Goal: Find contact information: Find contact information

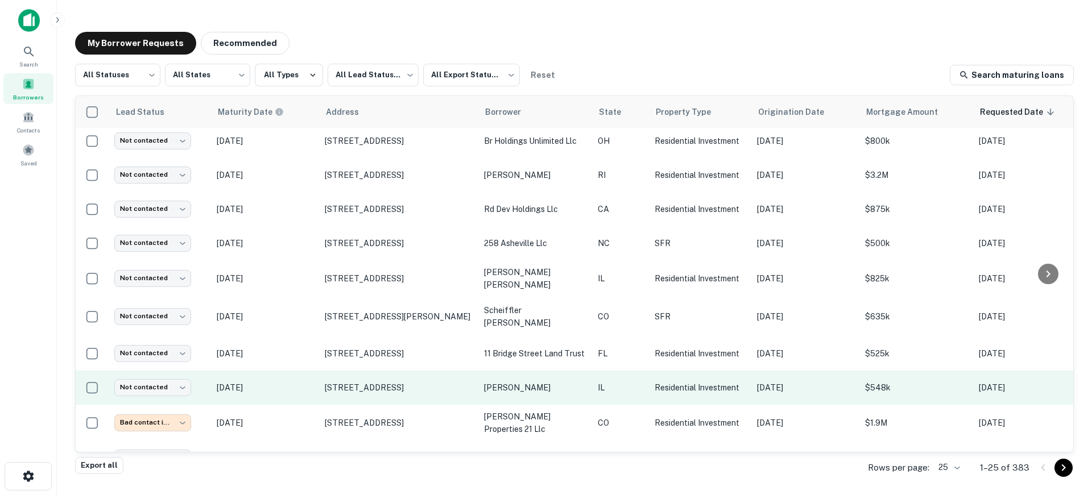
scroll to position [582, 0]
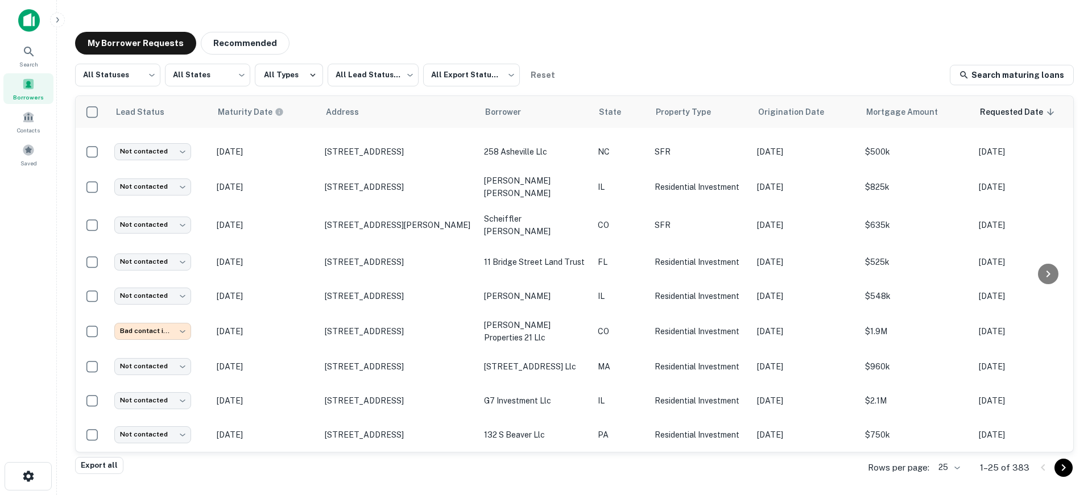
click at [961, 470] on body "Search Borrowers Contacts Saved My Borrower Requests Recommended All Statuses *…" at bounding box center [546, 247] width 1092 height 495
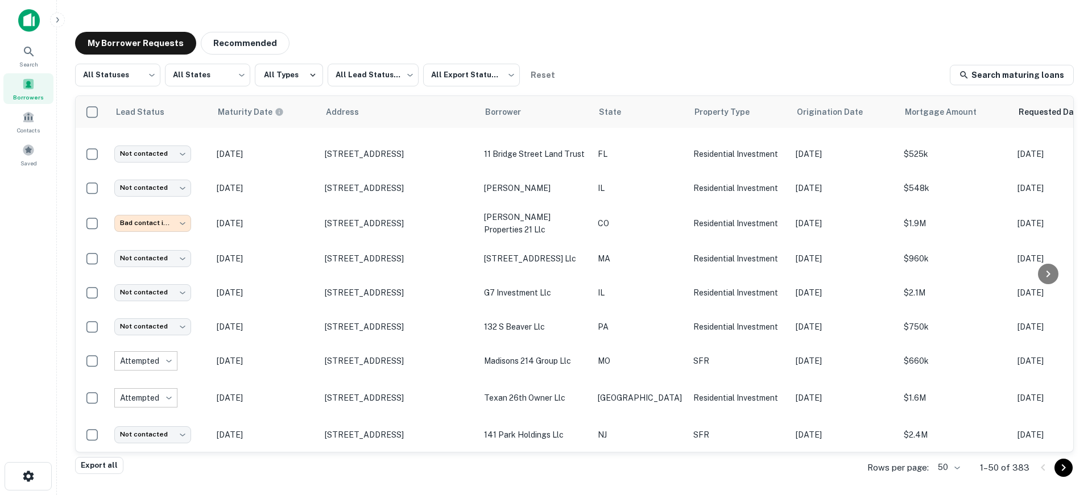
scroll to position [682, 0]
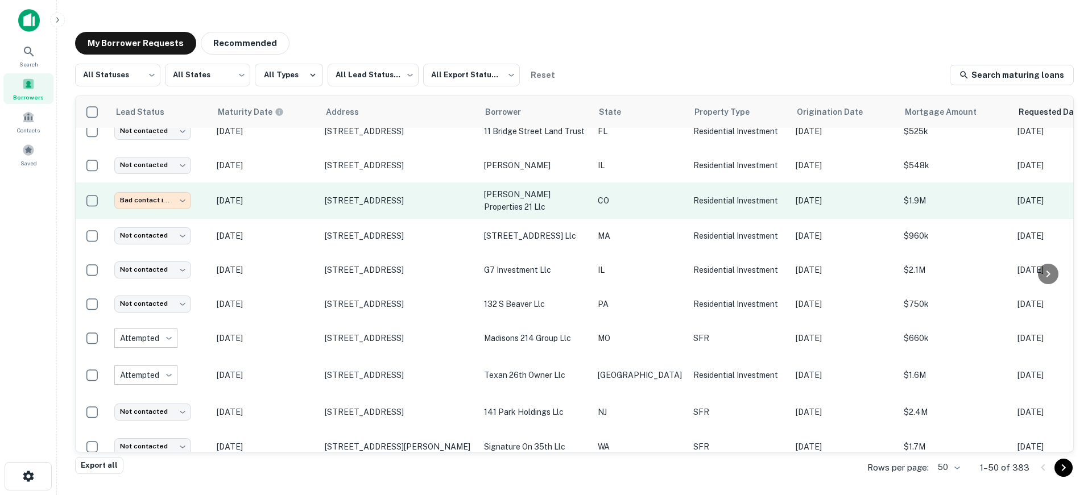
click at [291, 207] on p "[DATE]" at bounding box center [265, 201] width 97 height 13
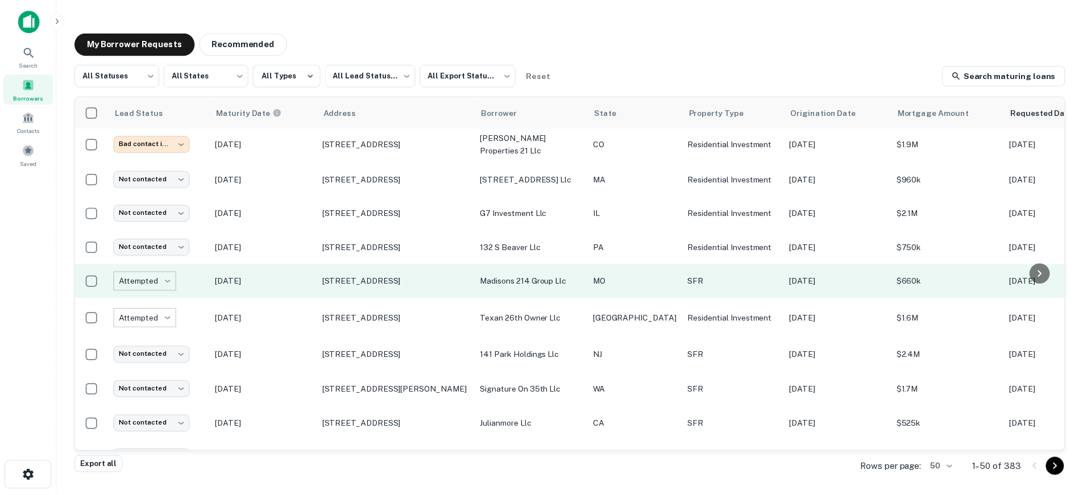
scroll to position [796, 0]
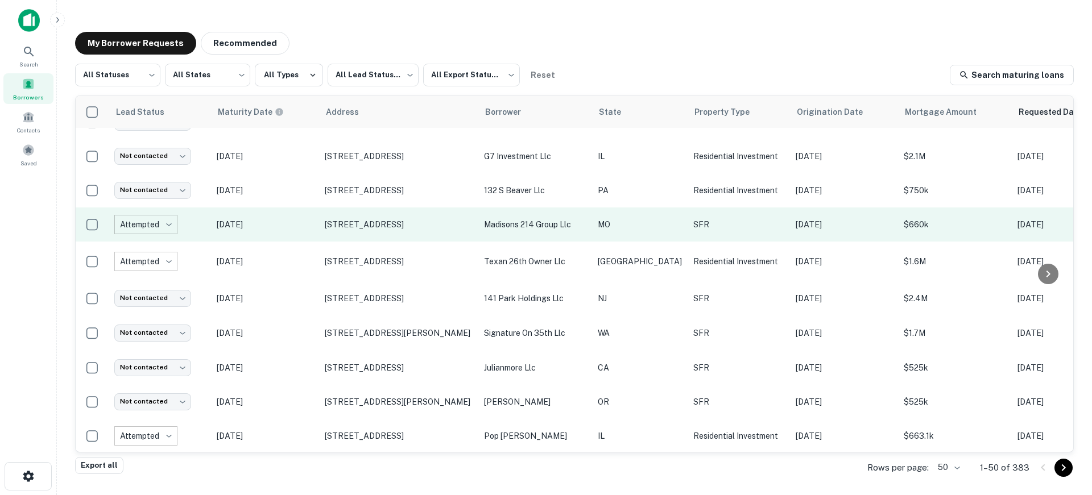
click at [299, 231] on p "[DATE]" at bounding box center [265, 224] width 97 height 13
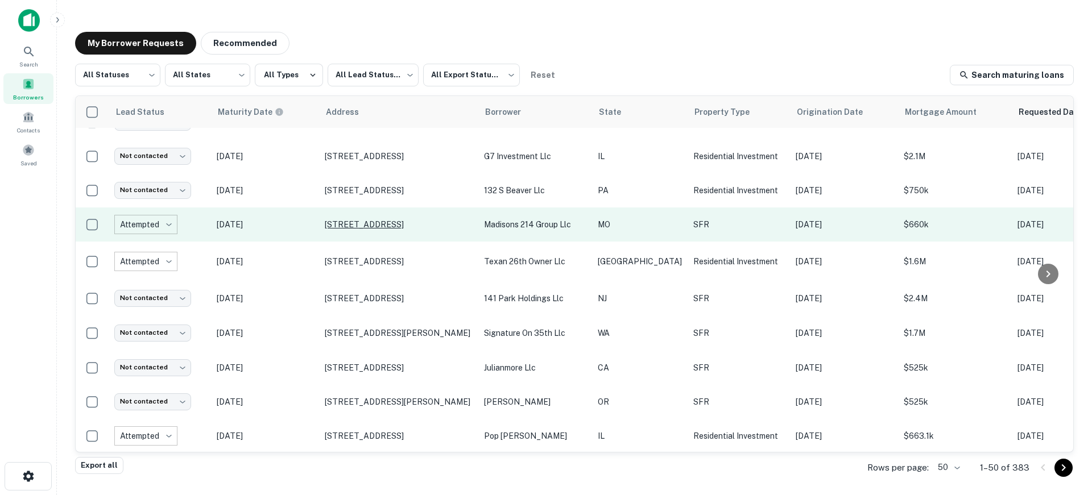
click at [332, 230] on p "[STREET_ADDRESS]" at bounding box center [399, 225] width 148 height 10
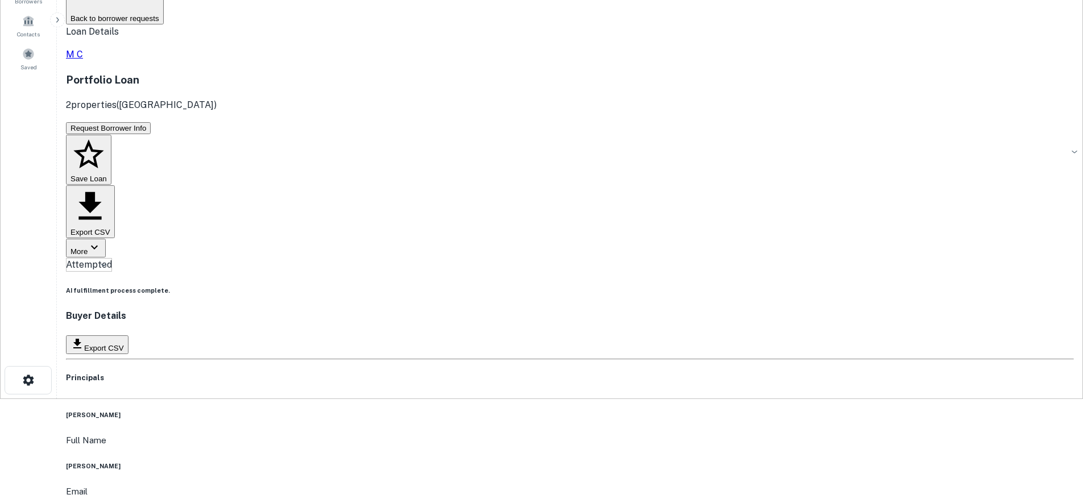
scroll to position [114, 0]
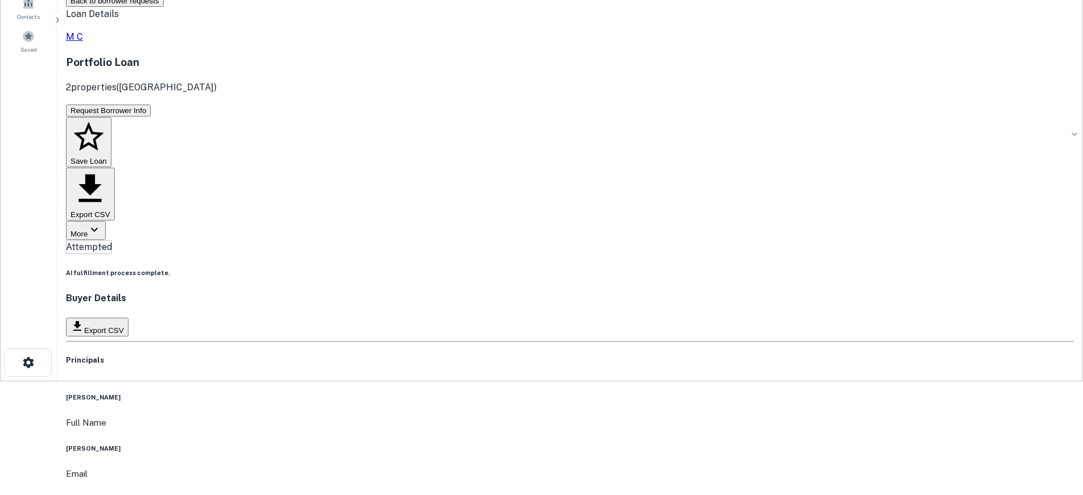
click at [96, 326] on main "Back to borrower requests Loan Details M C Portfolio Loan 2 properties ([GEOGRA…" at bounding box center [570, 133] width 1027 height 495
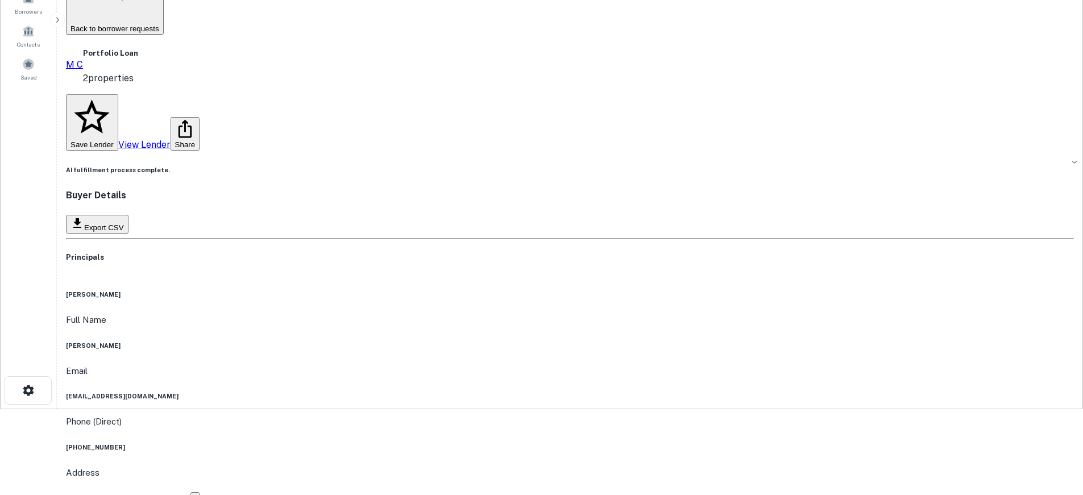
scroll to position [81, 0]
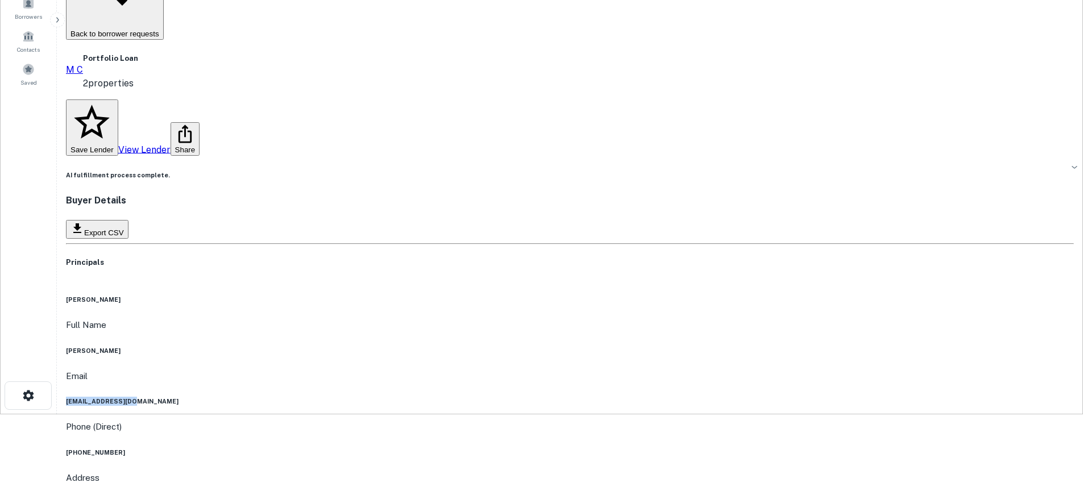
drag, startPoint x: 470, startPoint y: 192, endPoint x: 555, endPoint y: 193, distance: 84.7
click at [555, 370] on div "Email [EMAIL_ADDRESS][DOMAIN_NAME]" at bounding box center [570, 388] width 1008 height 37
copy h6 "[EMAIL_ADDRESS][DOMAIN_NAME]"
click at [110, 214] on main "Back to borrower requests M C Portfolio Loan 2 properties Save Lender View Lend…" at bounding box center [570, 166] width 1027 height 495
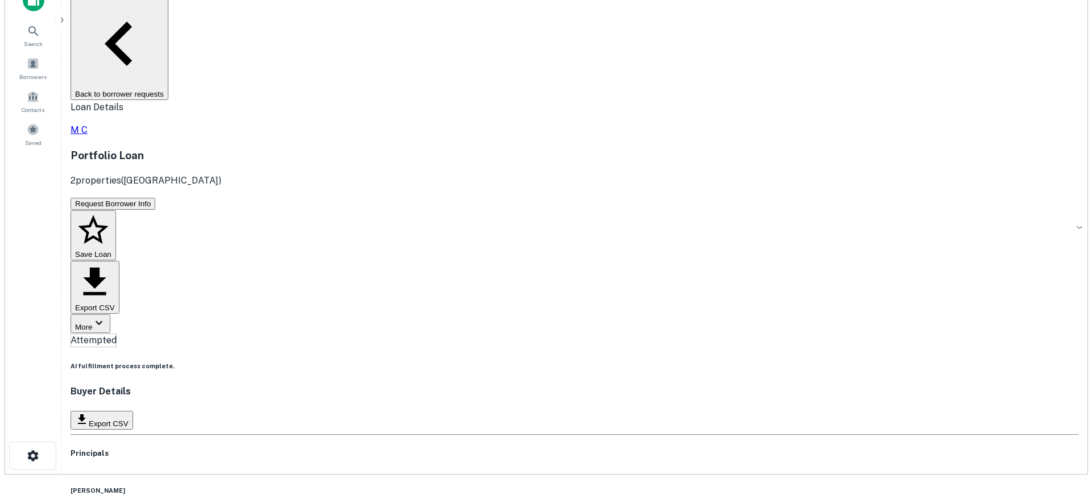
scroll to position [0, 0]
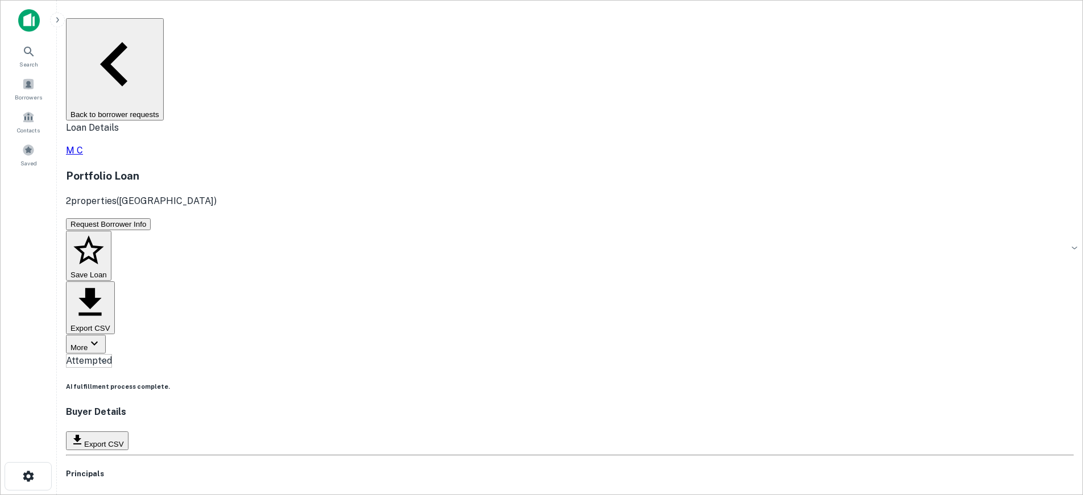
click at [164, 31] on button "Back to borrower requests" at bounding box center [115, 69] width 98 height 102
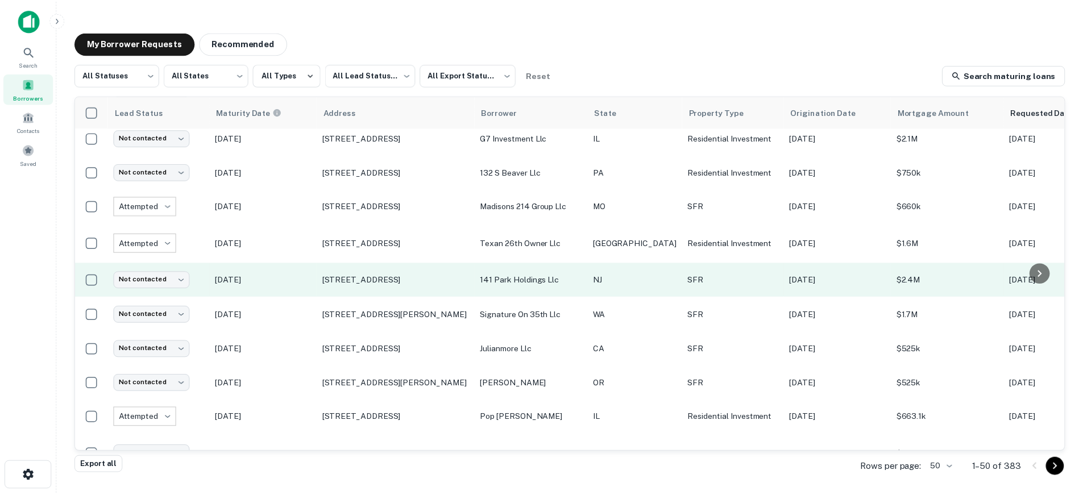
scroll to position [796, 0]
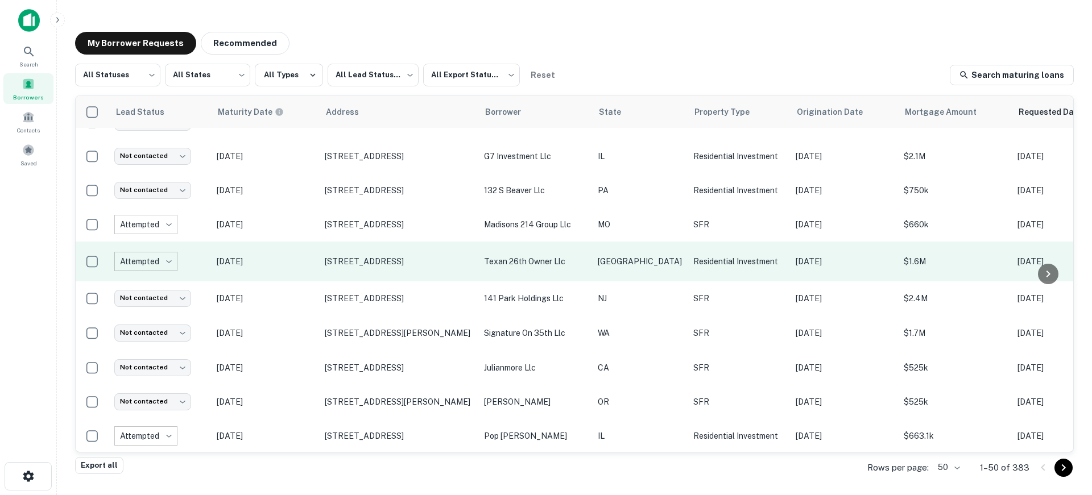
click at [299, 268] on p "[DATE]" at bounding box center [265, 261] width 97 height 13
click at [334, 267] on p "[STREET_ADDRESS]" at bounding box center [399, 261] width 148 height 10
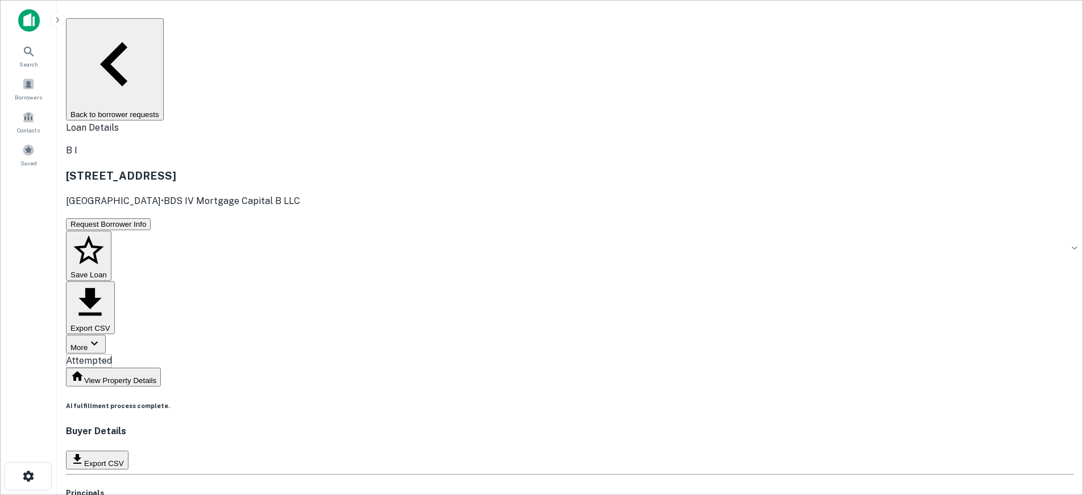
click at [164, 23] on button "Back to borrower requests" at bounding box center [115, 69] width 98 height 102
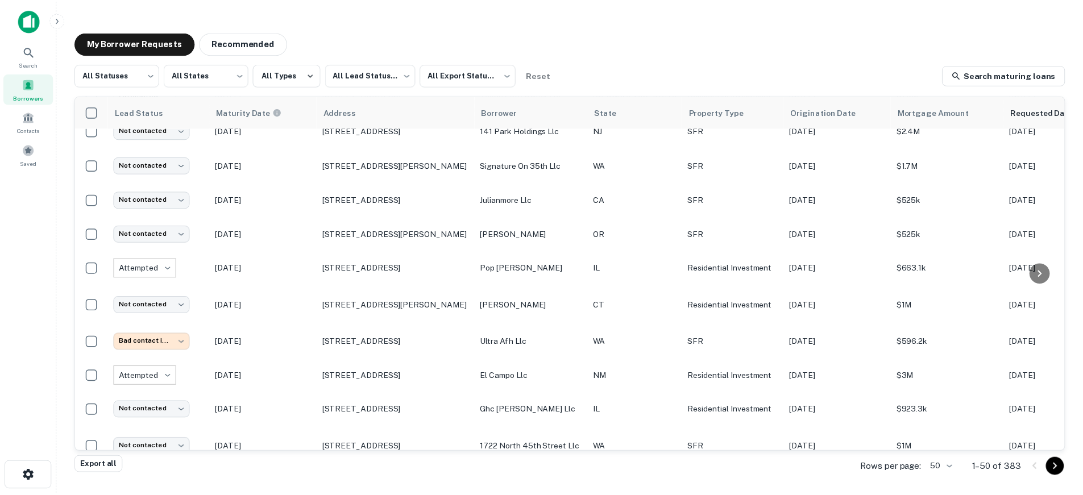
scroll to position [992, 0]
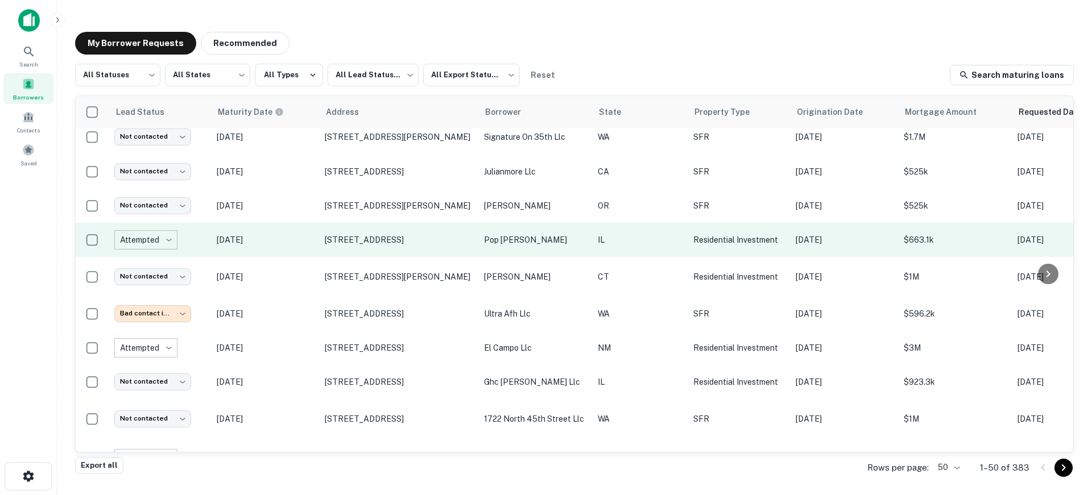
click at [305, 246] on p "[DATE]" at bounding box center [265, 240] width 97 height 13
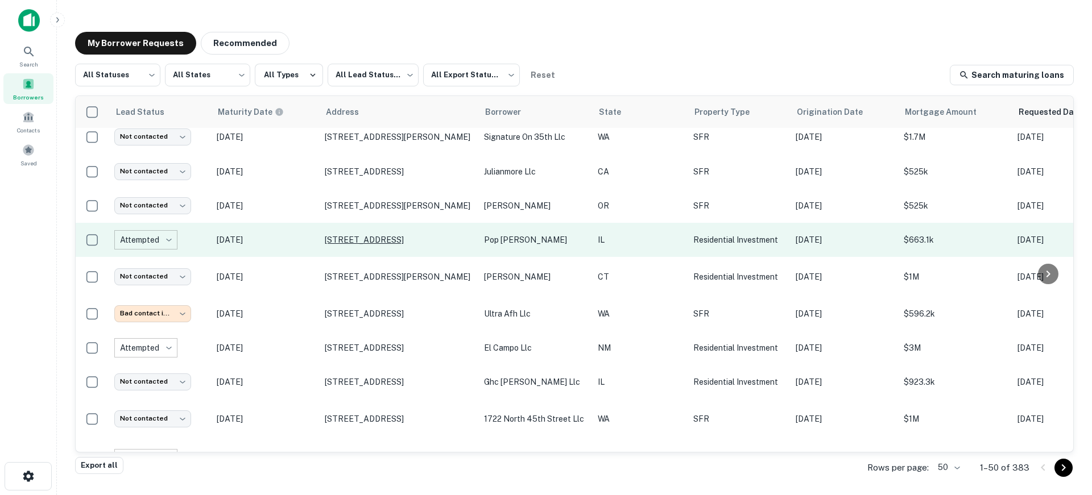
click at [354, 245] on p "[STREET_ADDRESS]" at bounding box center [399, 240] width 148 height 10
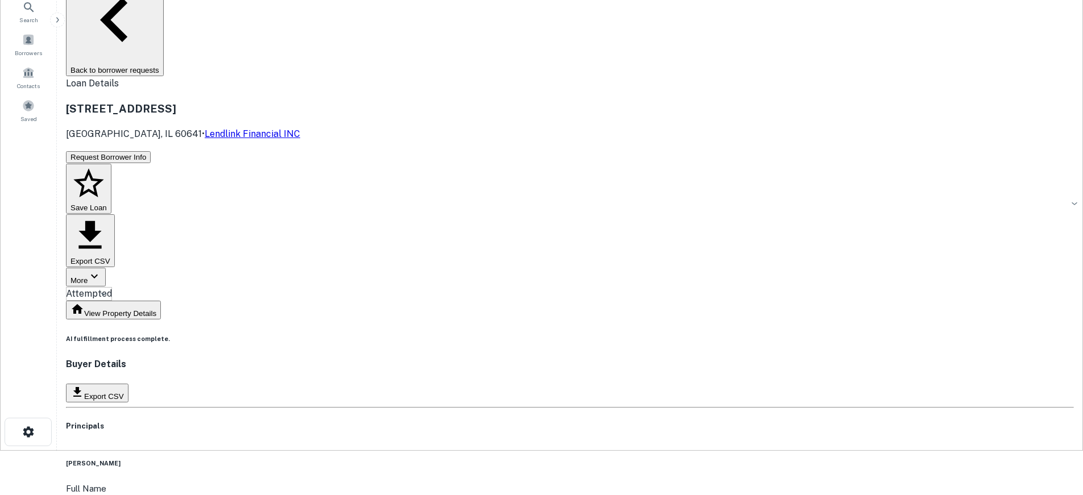
scroll to position [57, 0]
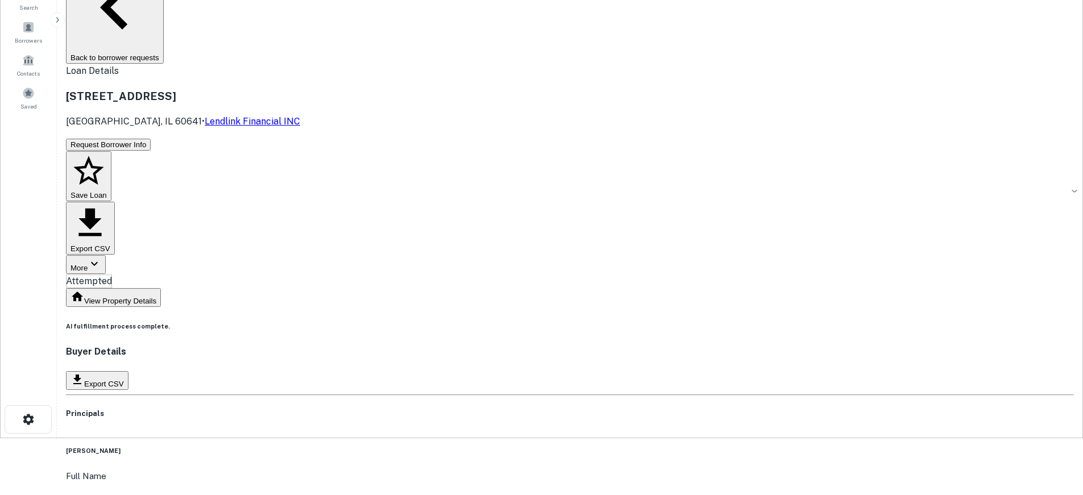
drag, startPoint x: 461, startPoint y: 283, endPoint x: 555, endPoint y: 283, distance: 94.4
copy h6 "[EMAIL_ADDRESS][DOMAIN_NAME]"
click at [85, 221] on main "Back to borrower requests Loan Details [STREET_ADDRESS] • Lendlink Financial IN…" at bounding box center [570, 190] width 1027 height 495
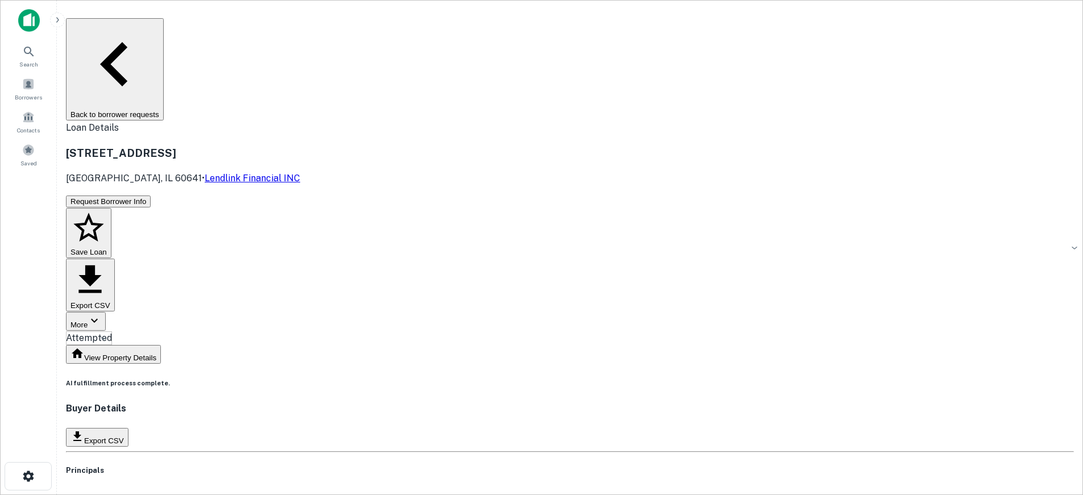
click at [164, 27] on button "Back to borrower requests" at bounding box center [115, 69] width 98 height 102
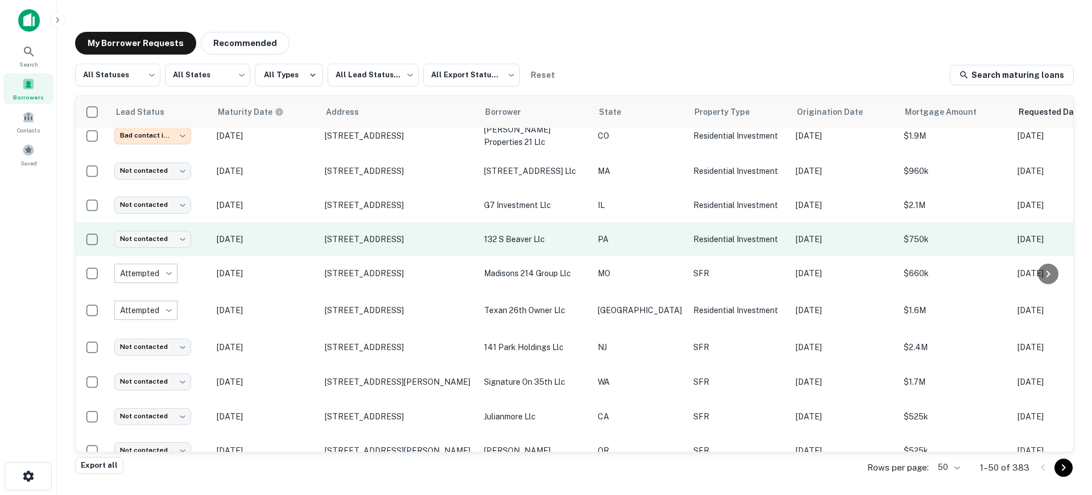
scroll to position [765, 0]
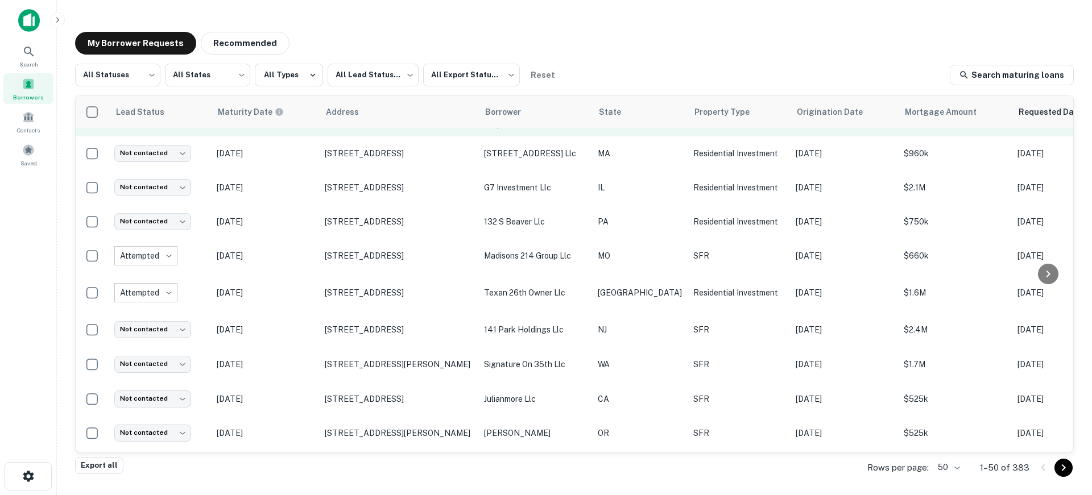
click at [307, 125] on p "[DATE]" at bounding box center [265, 118] width 97 height 13
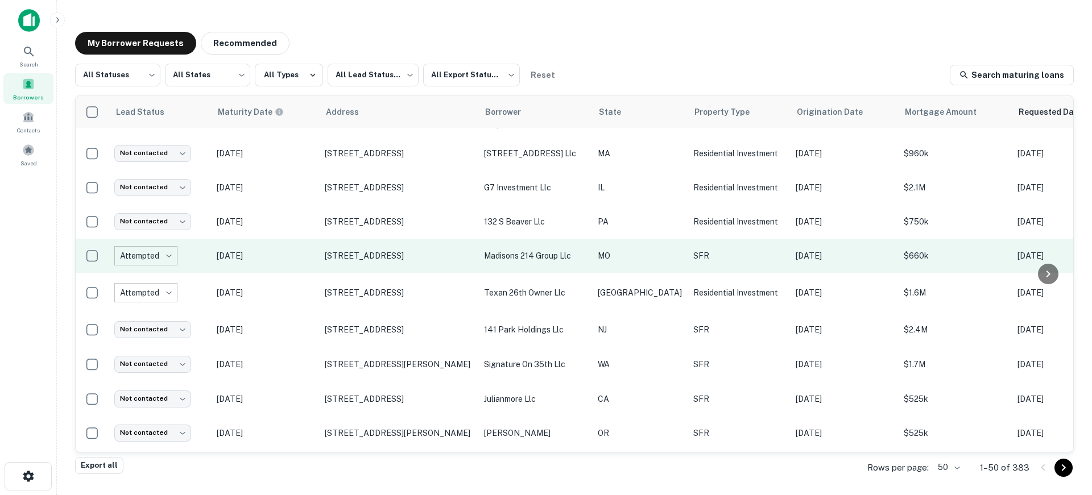
click at [285, 262] on p "[DATE]" at bounding box center [265, 256] width 97 height 13
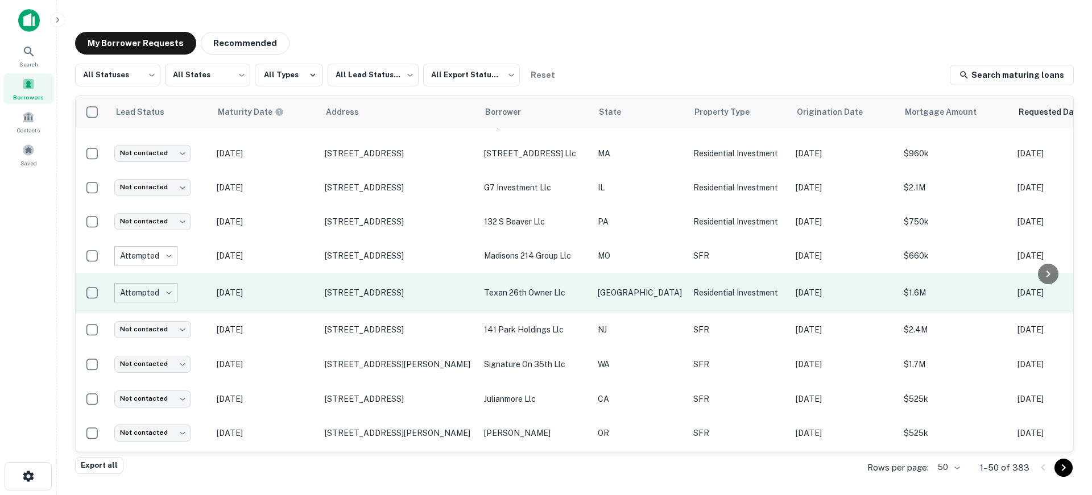
click at [294, 299] on p "[DATE]" at bounding box center [265, 293] width 97 height 13
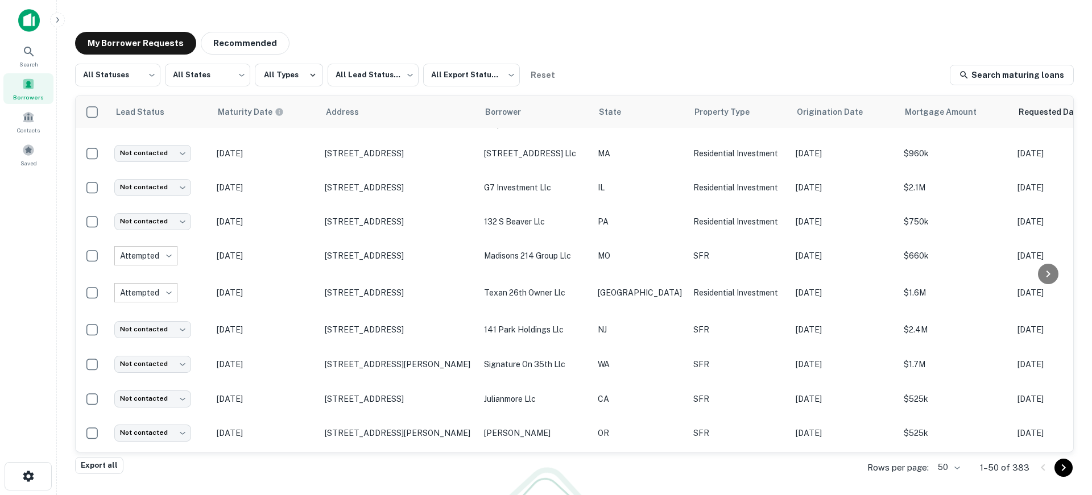
click at [300, 495] on div at bounding box center [546, 495] width 1092 height 0
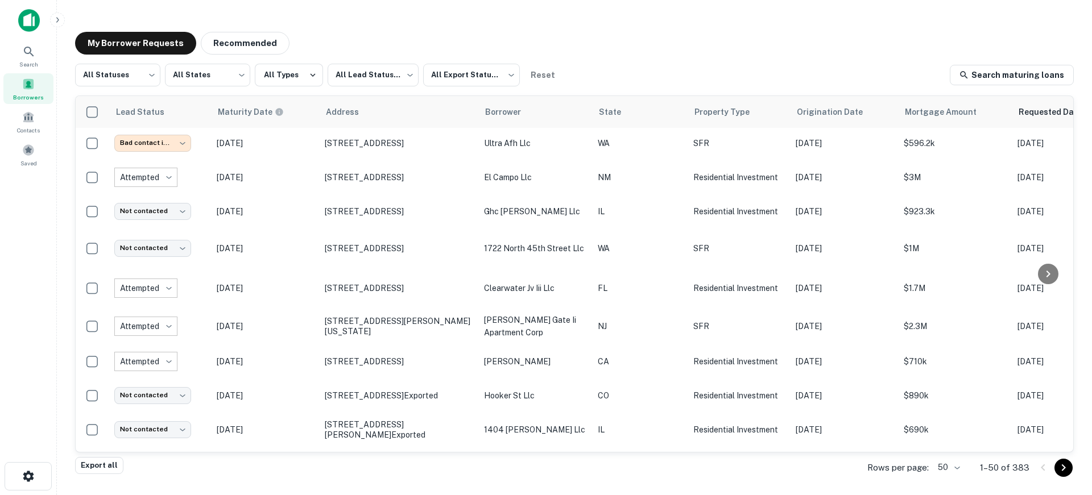
scroll to position [1220, 0]
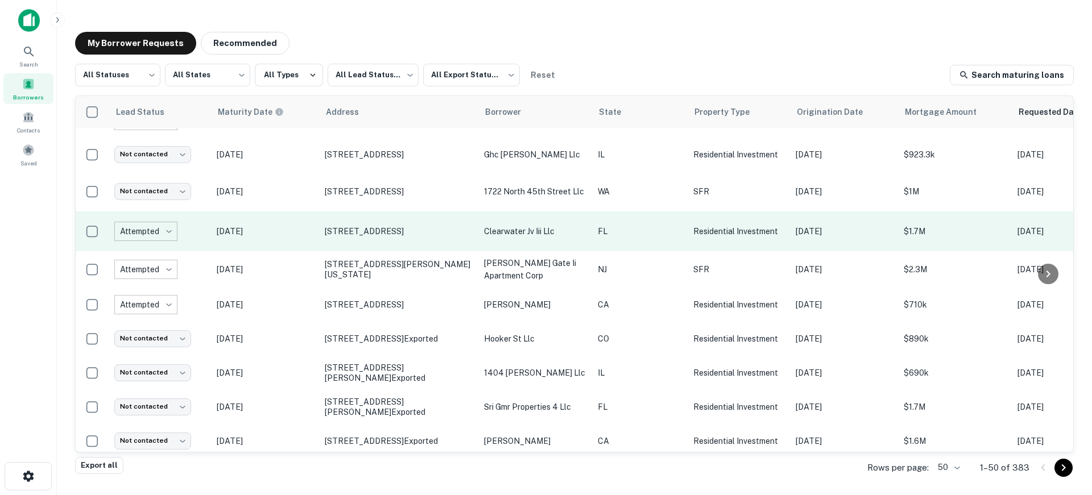
click at [301, 238] on p "[DATE]" at bounding box center [265, 231] width 97 height 13
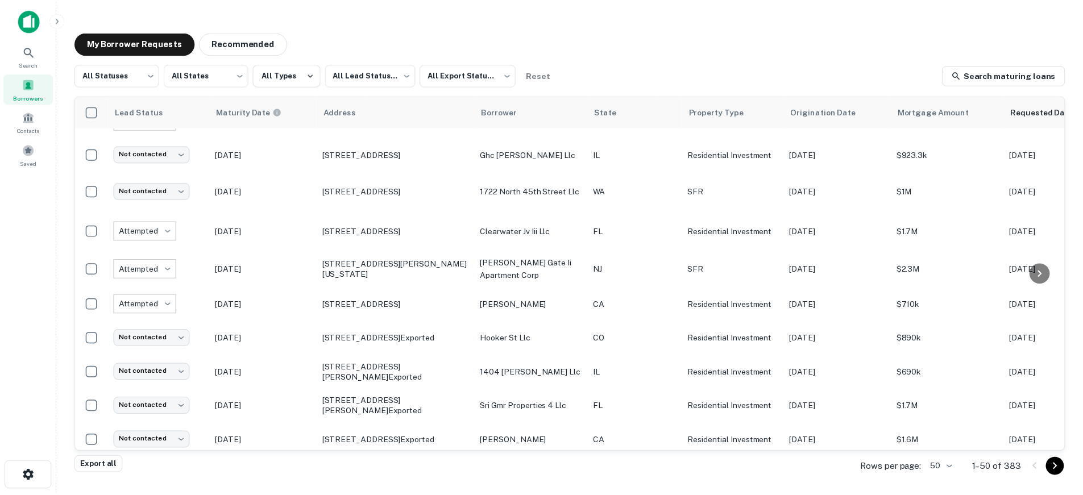
scroll to position [332, 0]
drag, startPoint x: 719, startPoint y: 214, endPoint x: 800, endPoint y: 214, distance: 80.8
copy h6 "[EMAIL_ADDRESS][DOMAIN_NAME]"
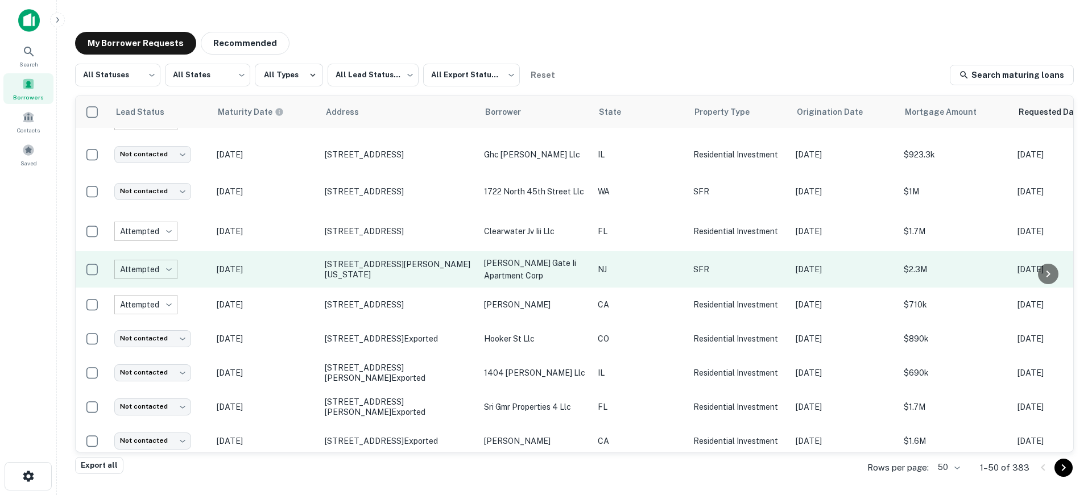
drag, startPoint x: 272, startPoint y: 305, endPoint x: 279, endPoint y: 308, distance: 7.1
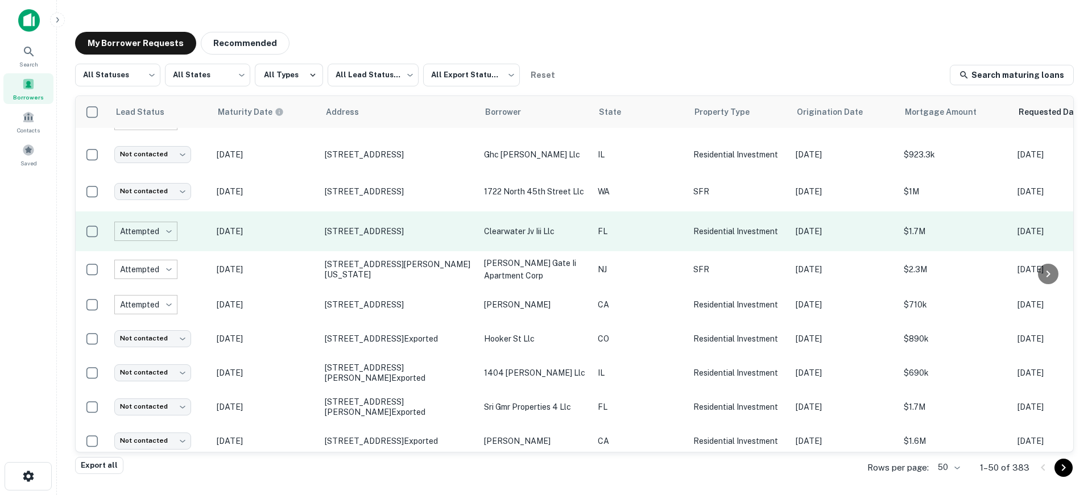
click at [305, 238] on p "[DATE]" at bounding box center [265, 231] width 97 height 13
click at [341, 237] on p "[STREET_ADDRESS]" at bounding box center [399, 231] width 148 height 10
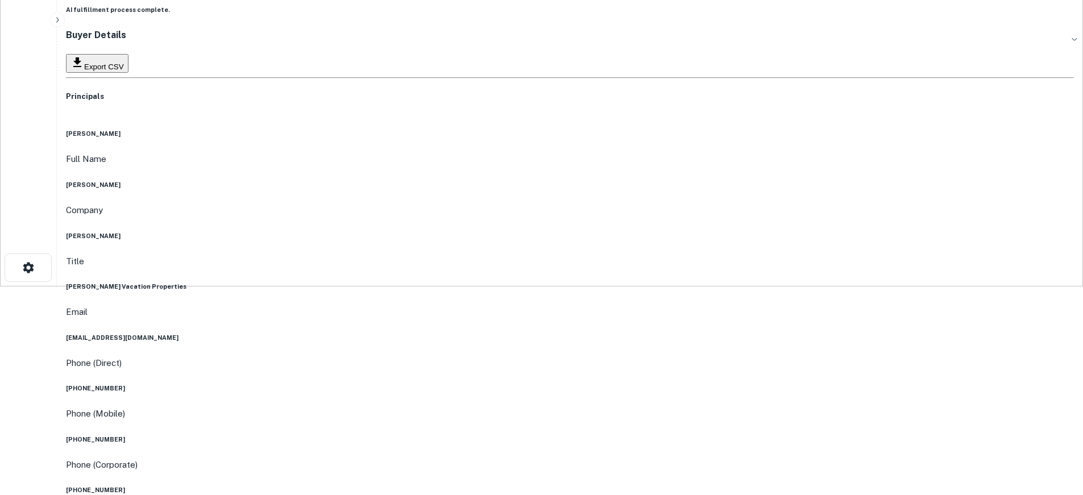
scroll to position [284, 0]
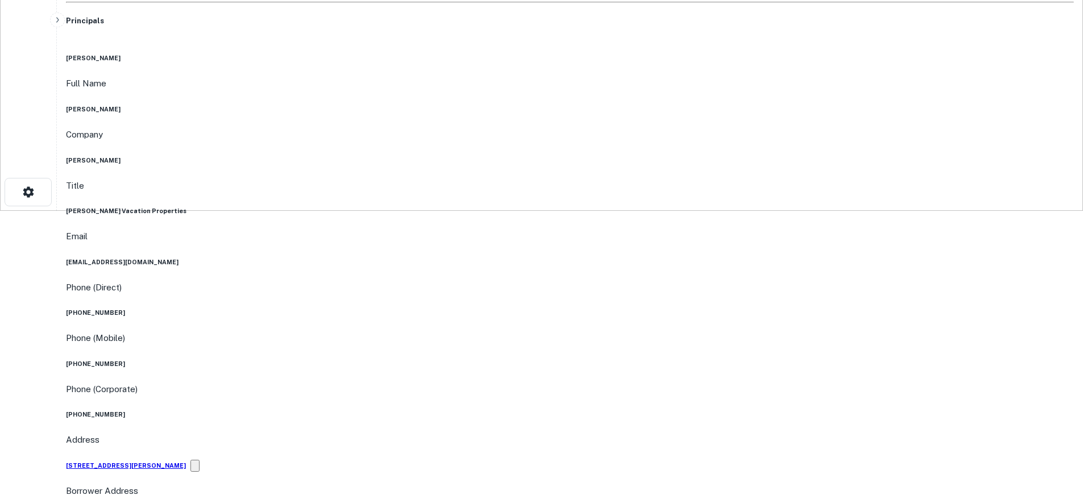
drag, startPoint x: 475, startPoint y: 359, endPoint x: 564, endPoint y: 359, distance: 88.2
copy h6 "[EMAIL_ADDRESS][DOMAIN_NAME]"
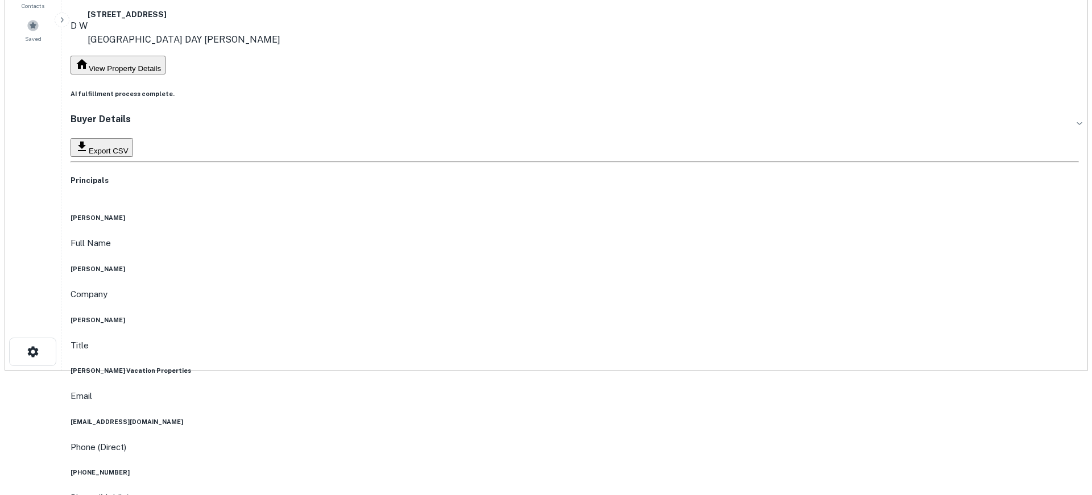
scroll to position [0, 0]
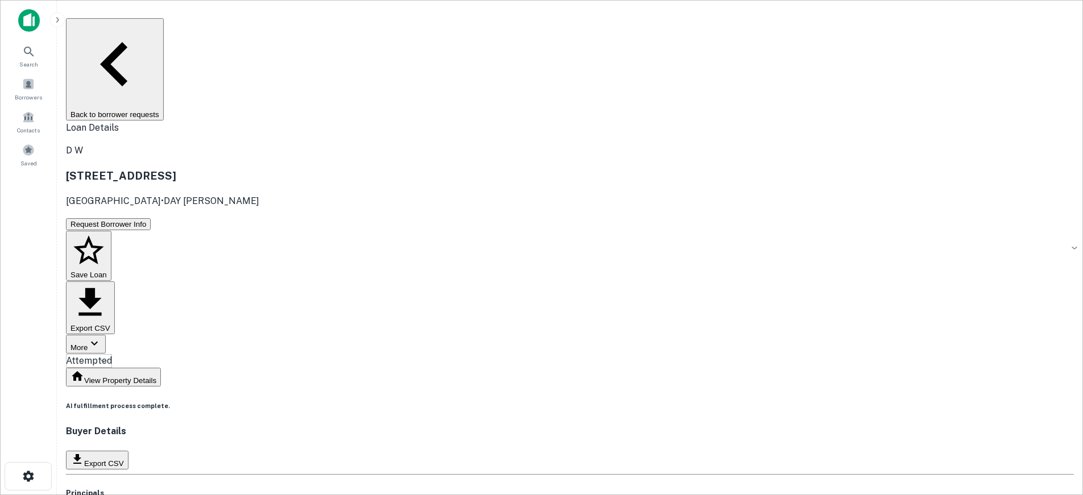
click at [164, 31] on button "Back to borrower requests" at bounding box center [115, 69] width 98 height 102
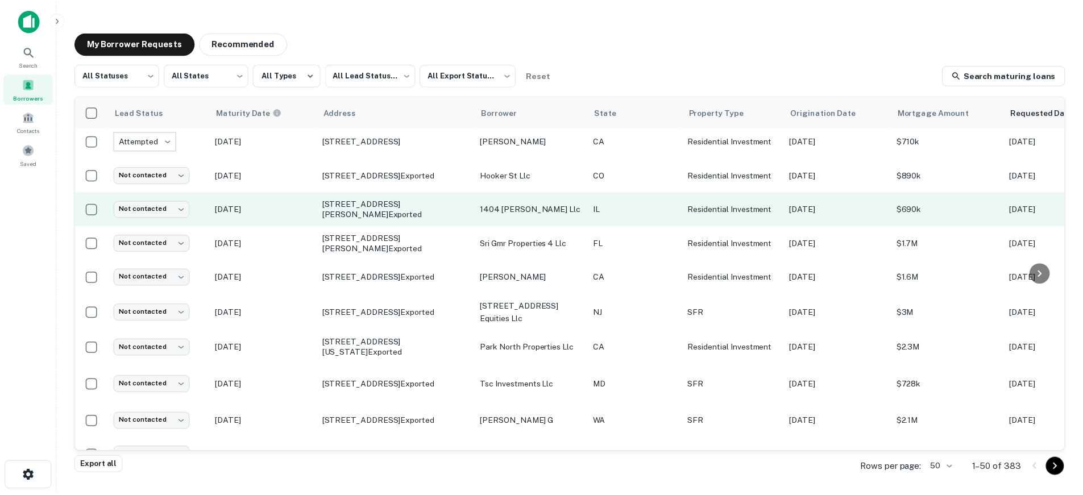
scroll to position [1391, 0]
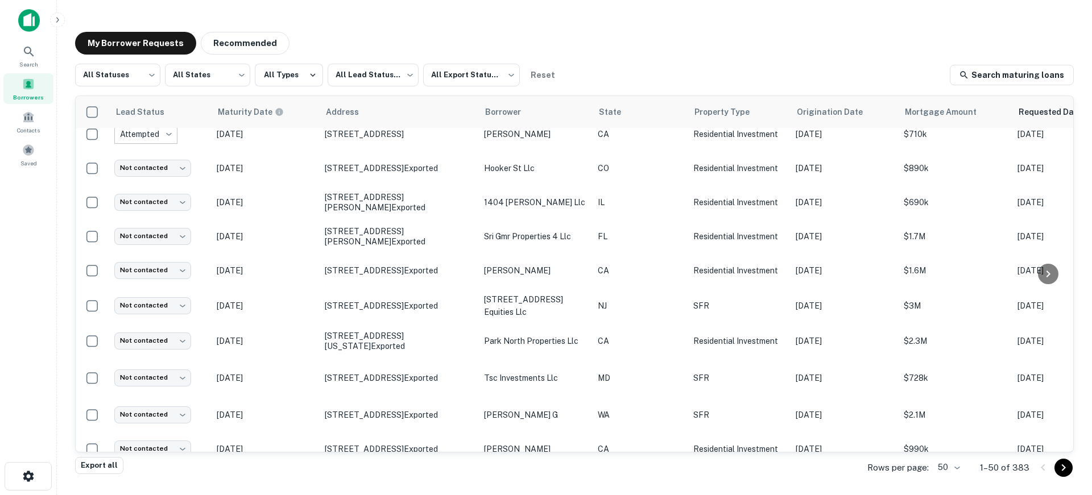
click at [303, 105] on p "[DATE]" at bounding box center [265, 99] width 97 height 13
click at [337, 109] on p "[STREET_ADDRESS][PERSON_NAME][US_STATE]" at bounding box center [399, 99] width 148 height 20
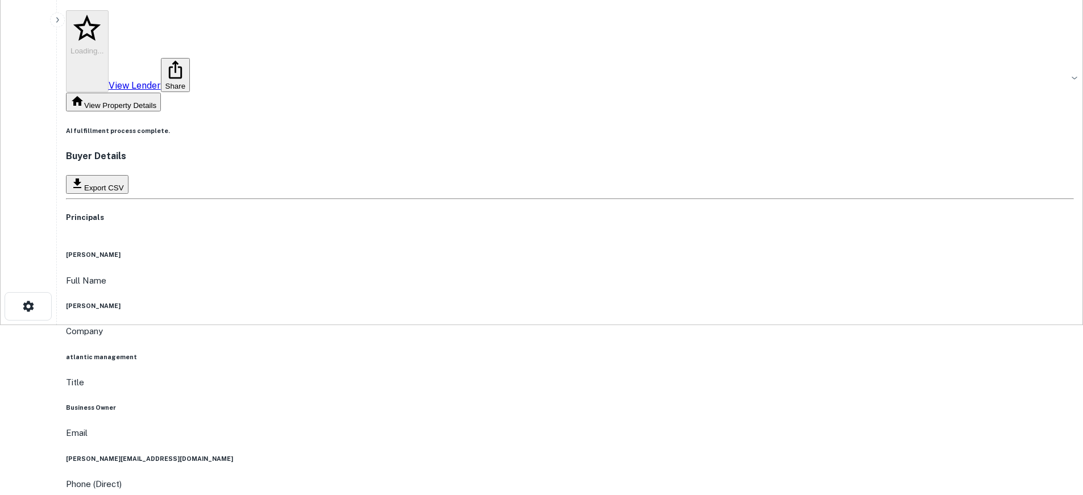
scroll to position [171, 0]
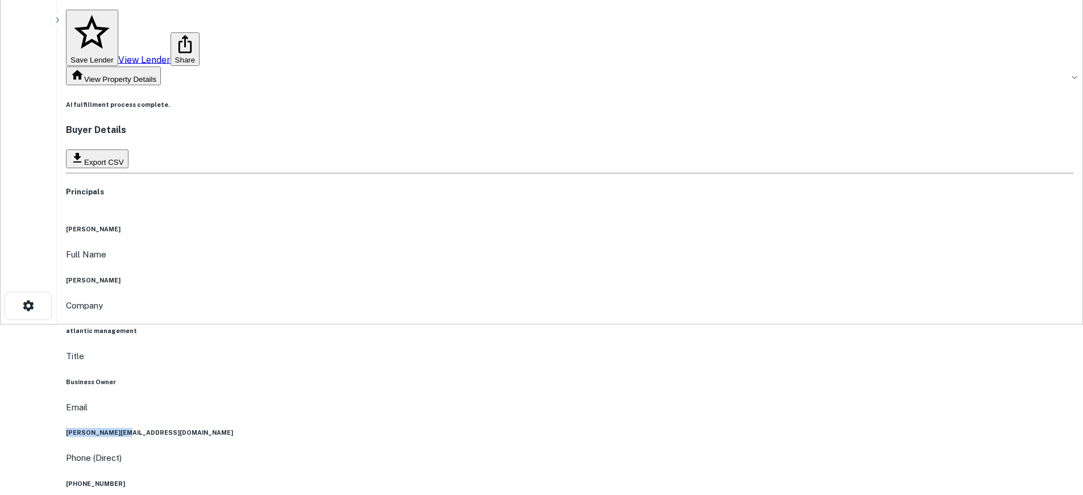
drag, startPoint x: 480, startPoint y: 188, endPoint x: 556, endPoint y: 191, distance: 76.3
click at [556, 401] on div "Email [PERSON_NAME][EMAIL_ADDRESS][DOMAIN_NAME]" at bounding box center [570, 419] width 1008 height 37
copy h6 "[PERSON_NAME][EMAIL_ADDRESS][DOMAIN_NAME]"
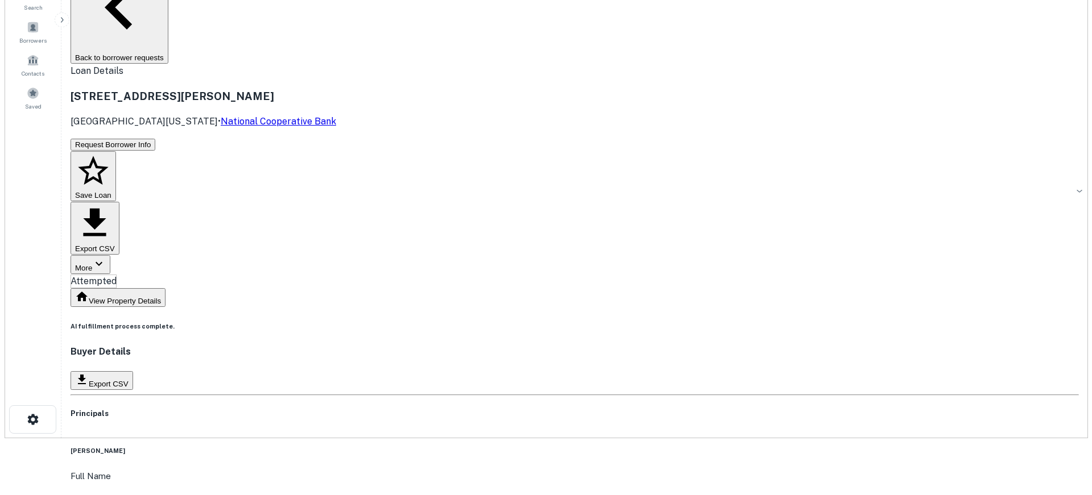
scroll to position [0, 0]
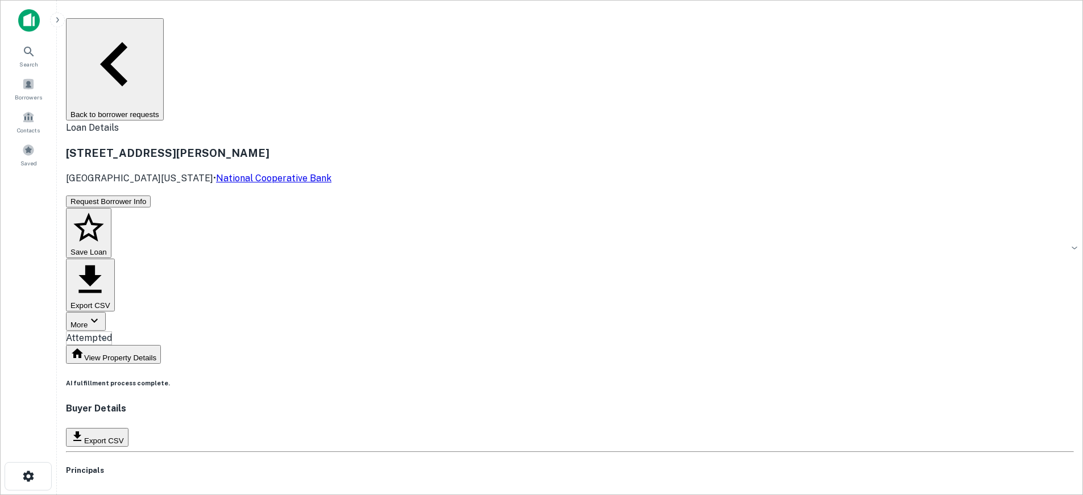
click at [164, 28] on button "Back to borrower requests" at bounding box center [115, 69] width 98 height 102
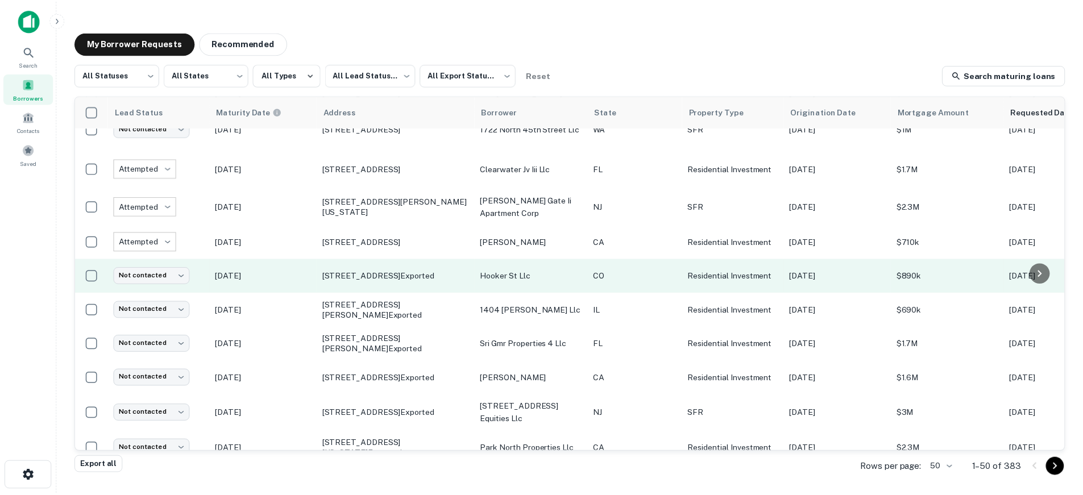
scroll to position [1277, 0]
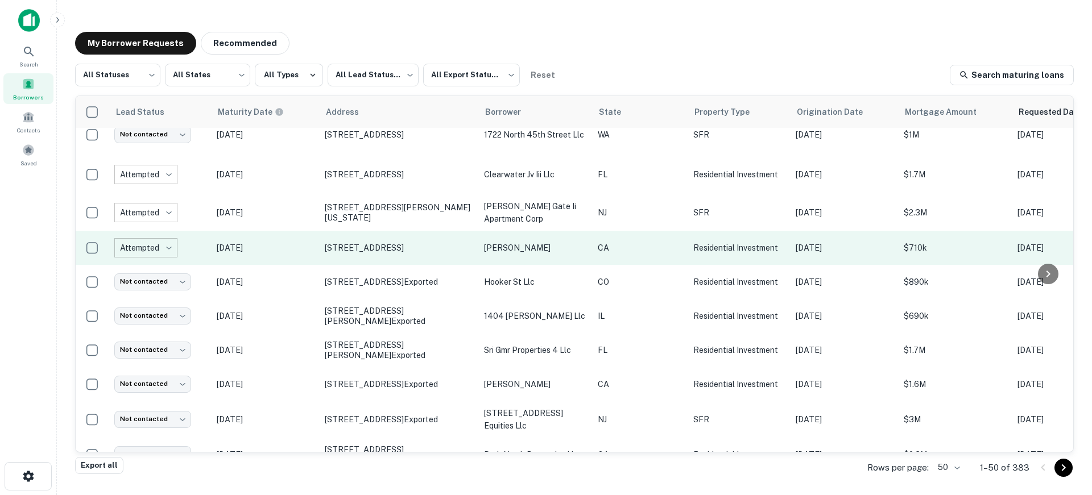
click at [300, 254] on p "[DATE]" at bounding box center [265, 248] width 97 height 13
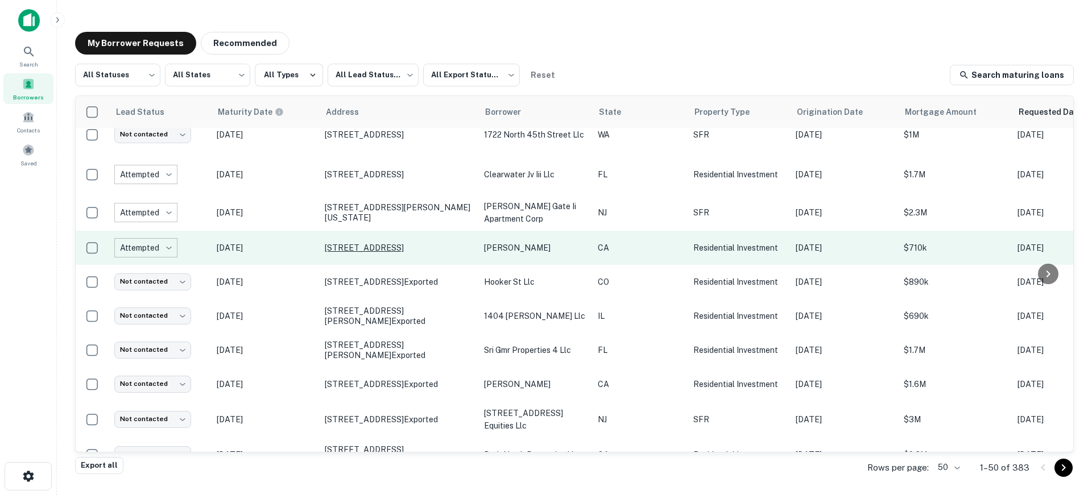
click at [329, 253] on p "[STREET_ADDRESS]" at bounding box center [399, 248] width 148 height 10
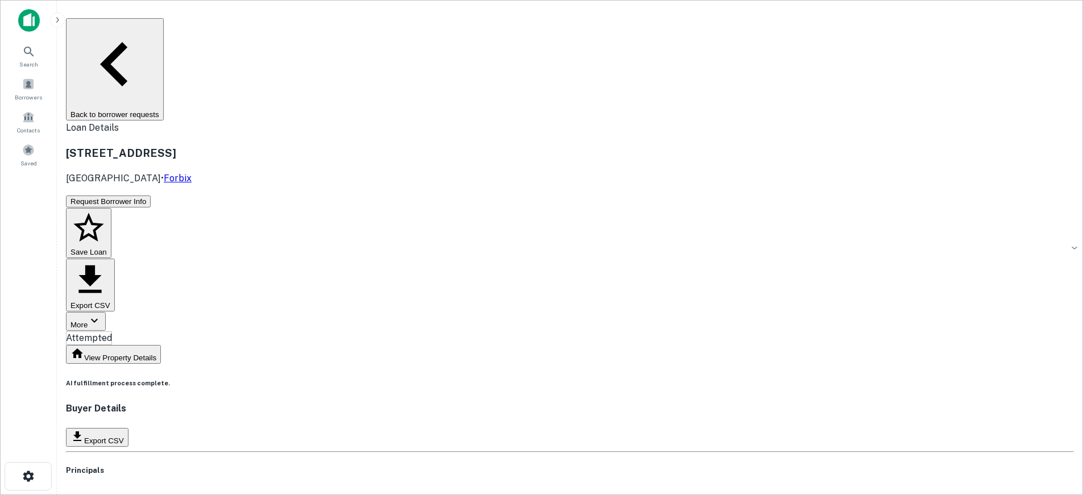
drag, startPoint x: 475, startPoint y: 337, endPoint x: 561, endPoint y: 345, distance: 86.8
drag, startPoint x: 475, startPoint y: 341, endPoint x: 556, endPoint y: 343, distance: 80.2
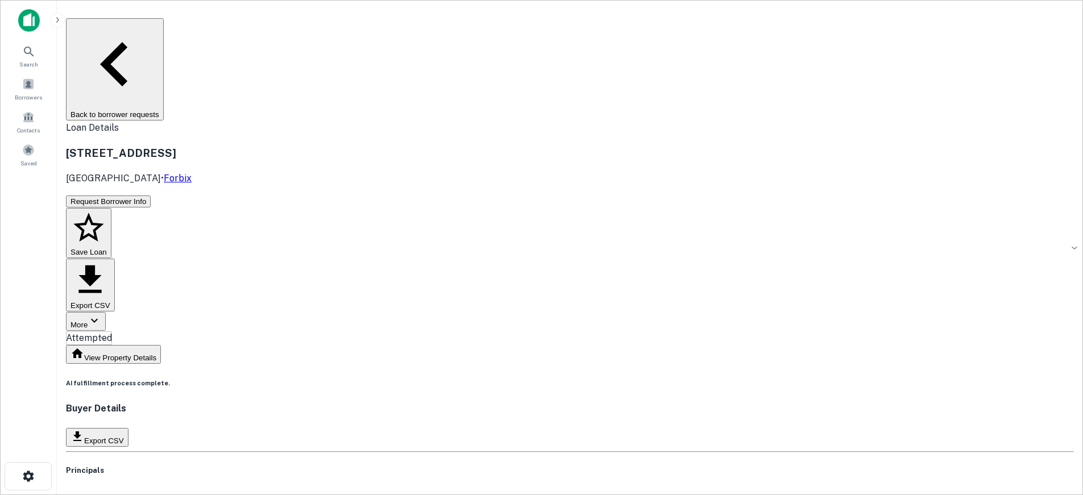
copy h6 "[EMAIL_ADDRESS][DOMAIN_NAME]"
click at [164, 28] on button "Back to borrower requests" at bounding box center [115, 69] width 98 height 102
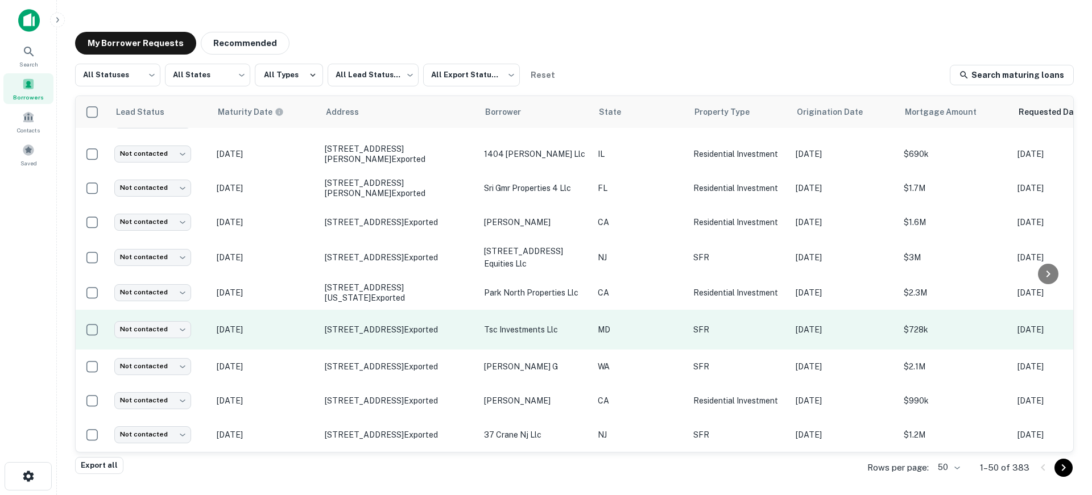
scroll to position [1518, 0]
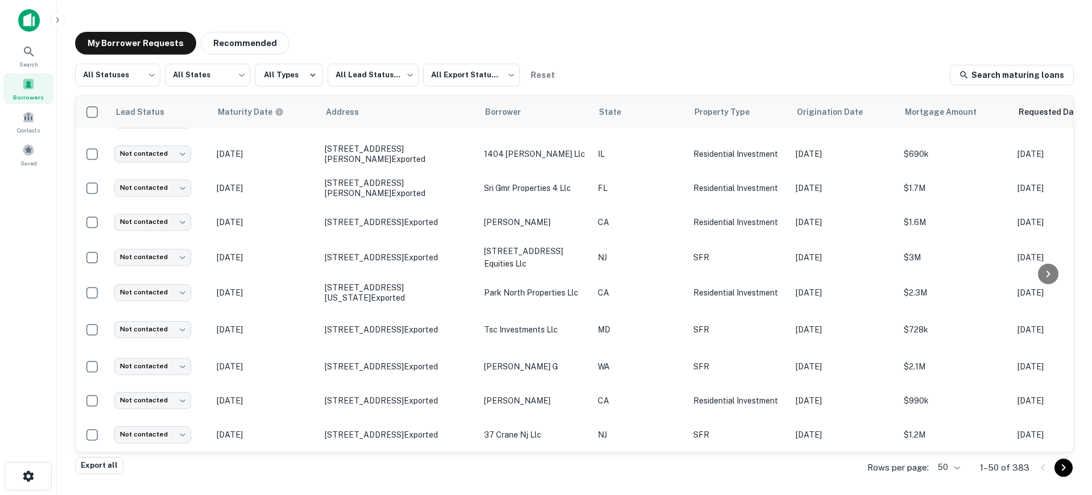
click at [1062, 470] on icon "Go to next page" at bounding box center [1064, 467] width 4 height 7
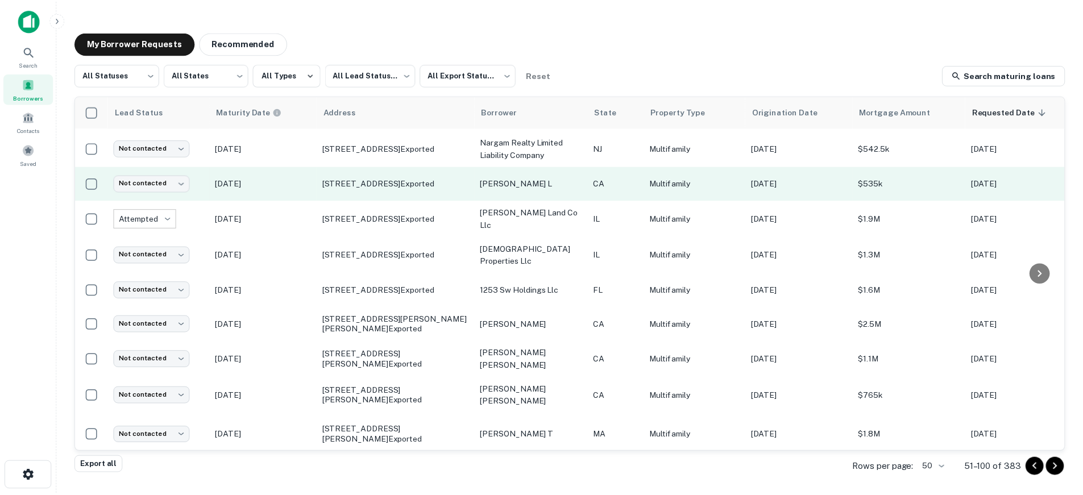
scroll to position [1021, 0]
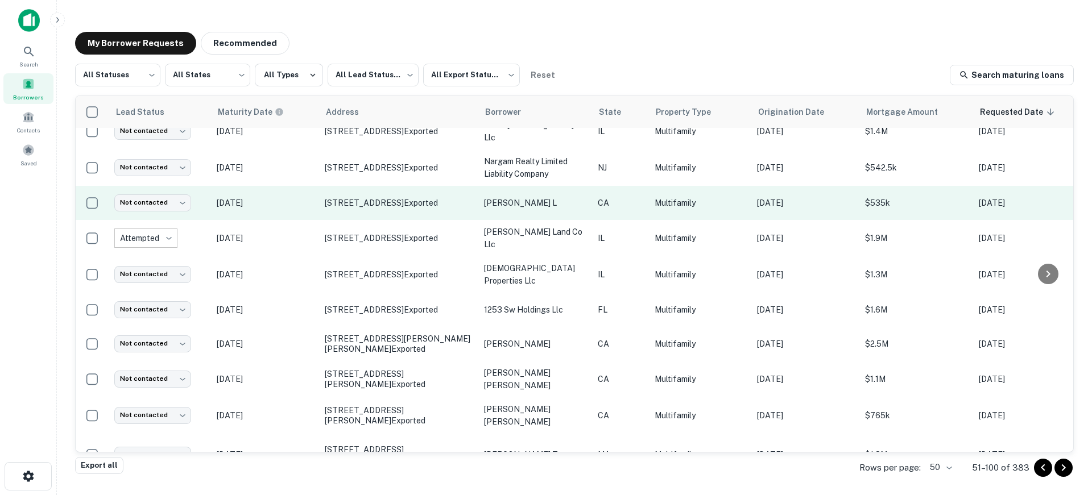
click at [299, 245] on p "[DATE]" at bounding box center [265, 238] width 97 height 13
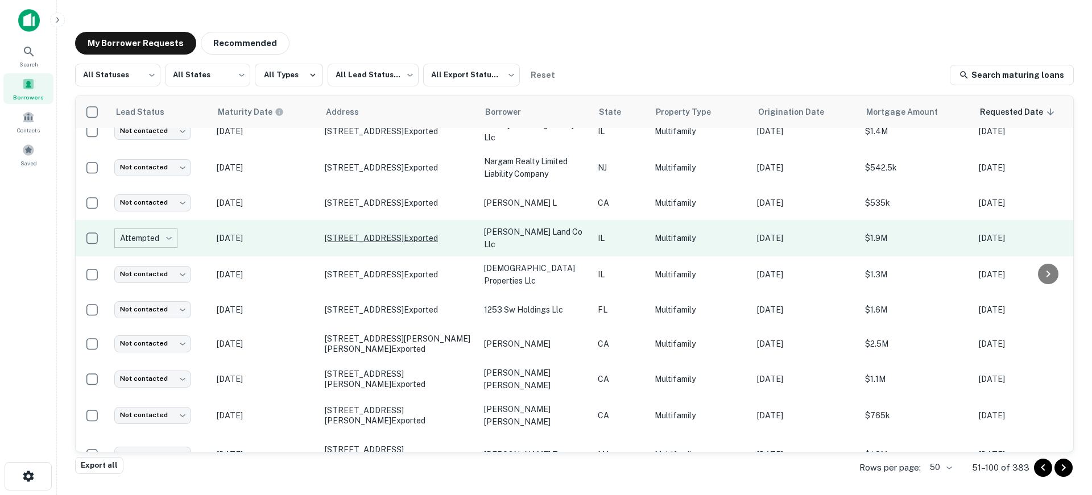
click at [363, 243] on p "[STREET_ADDRESS] Exported" at bounding box center [399, 238] width 148 height 10
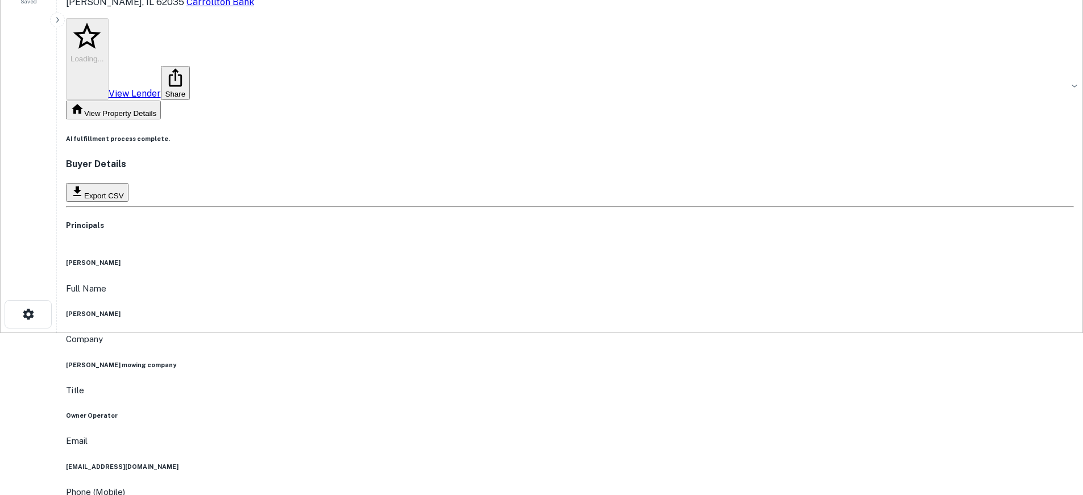
scroll to position [171, 0]
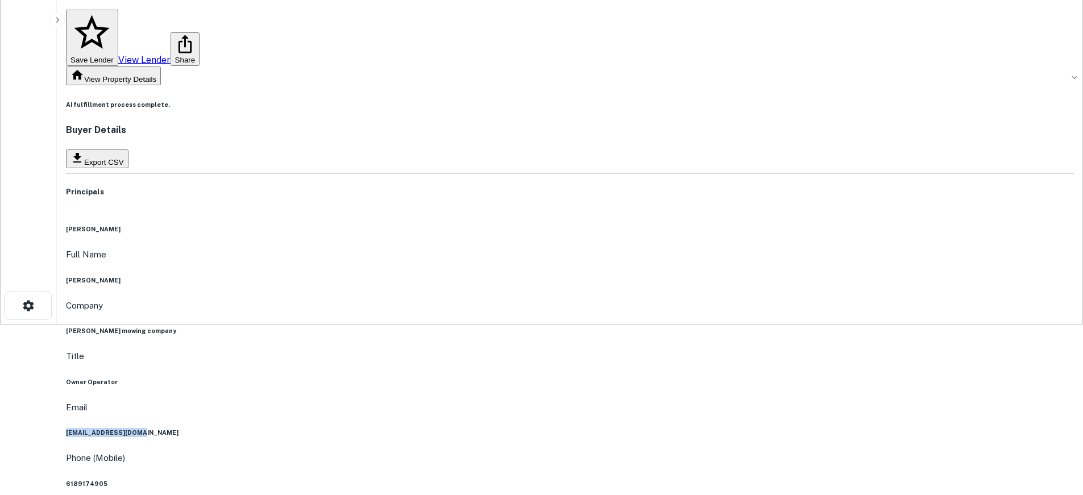
drag, startPoint x: 470, startPoint y: 184, endPoint x: 553, endPoint y: 184, distance: 83.6
click at [553, 428] on h6 "[EMAIL_ADDRESS][DOMAIN_NAME]" at bounding box center [570, 432] width 1008 height 9
copy h6 "[EMAIL_ADDRESS][DOMAIN_NAME]"
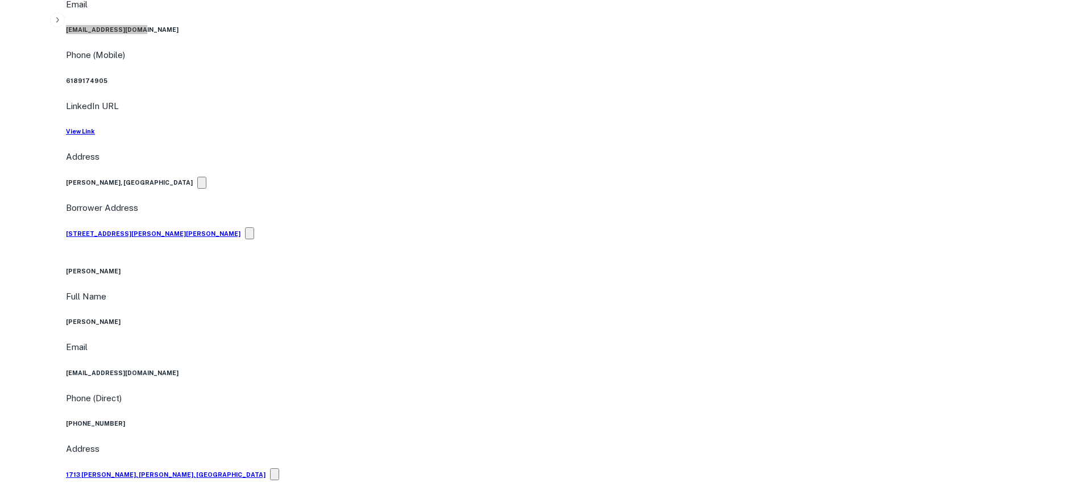
scroll to position [398, 0]
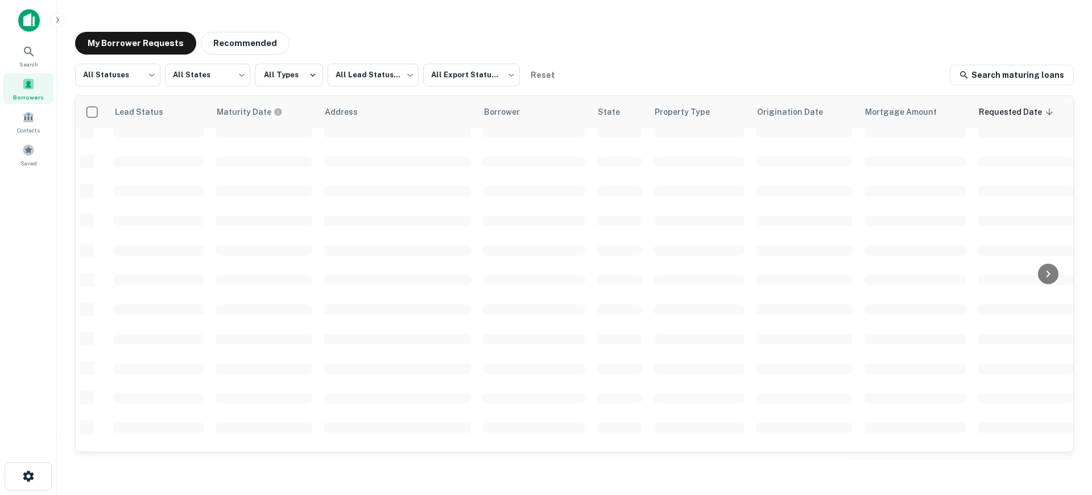
scroll to position [424, 0]
